Goal: Task Accomplishment & Management: Use online tool/utility

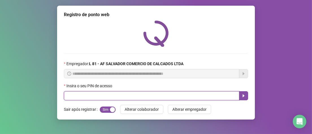
click at [77, 99] on input "text" at bounding box center [151, 95] width 175 height 9
type input "*****"
click at [246, 96] on button "button" at bounding box center [243, 95] width 9 height 9
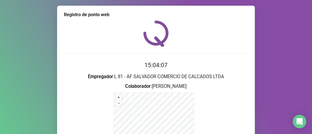
scroll to position [85, 0]
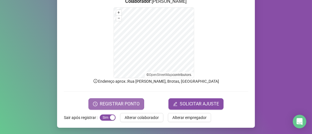
click at [134, 101] on span "REGISTRAR PONTO" at bounding box center [120, 103] width 40 height 7
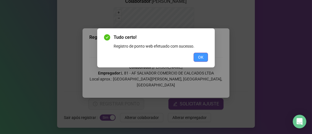
click at [200, 55] on span "OK" at bounding box center [200, 57] width 5 height 6
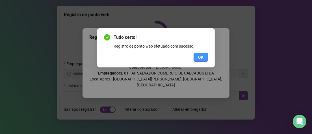
scroll to position [0, 0]
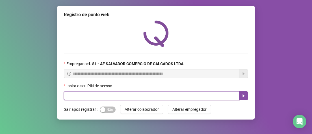
click at [118, 95] on input "text" at bounding box center [151, 95] width 175 height 9
type input "*****"
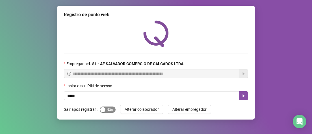
click at [108, 110] on span "Sim Não" at bounding box center [108, 109] width 16 height 6
click at [241, 95] on button "button" at bounding box center [243, 95] width 9 height 9
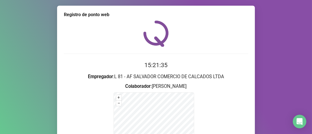
scroll to position [85, 0]
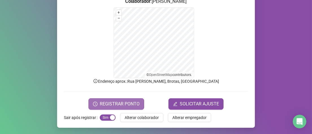
click at [124, 100] on span "REGISTRAR PONTO" at bounding box center [120, 103] width 40 height 7
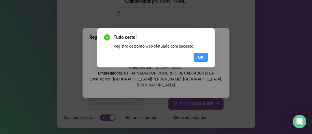
click at [202, 59] on span "OK" at bounding box center [200, 57] width 5 height 6
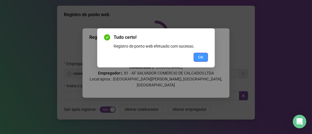
scroll to position [0, 0]
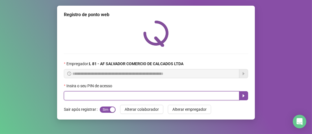
click at [83, 93] on input "text" at bounding box center [151, 95] width 175 height 9
type input "*****"
click at [239, 98] on button "button" at bounding box center [243, 95] width 9 height 9
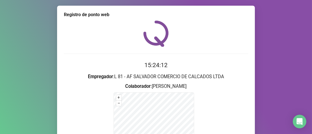
scroll to position [85, 0]
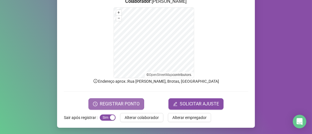
click at [107, 104] on span "REGISTRAR PONTO" at bounding box center [120, 103] width 40 height 7
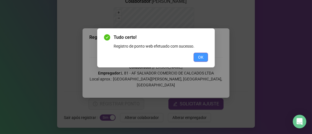
click at [207, 56] on button "OK" at bounding box center [200, 57] width 14 height 9
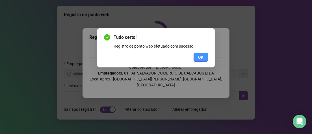
scroll to position [0, 0]
